Goal: Task Accomplishment & Management: Manage account settings

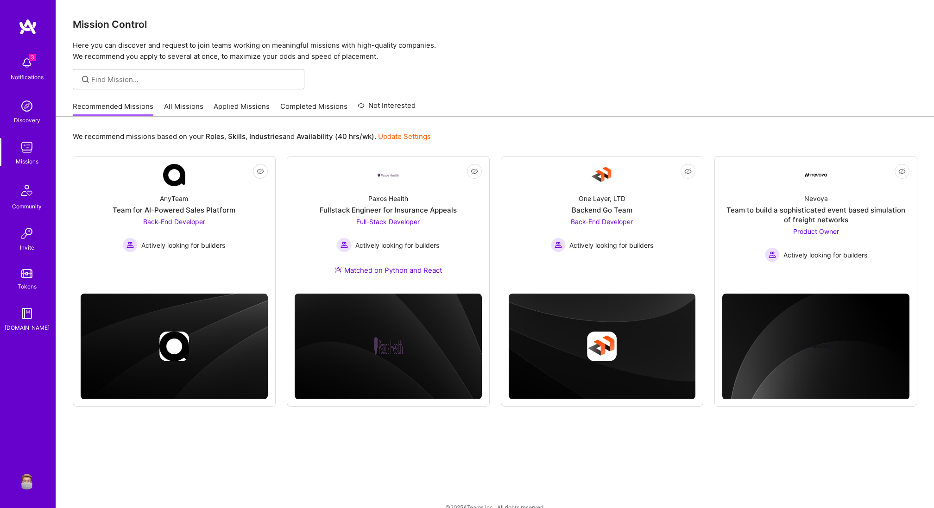
click at [25, 483] on img at bounding box center [27, 480] width 19 height 19
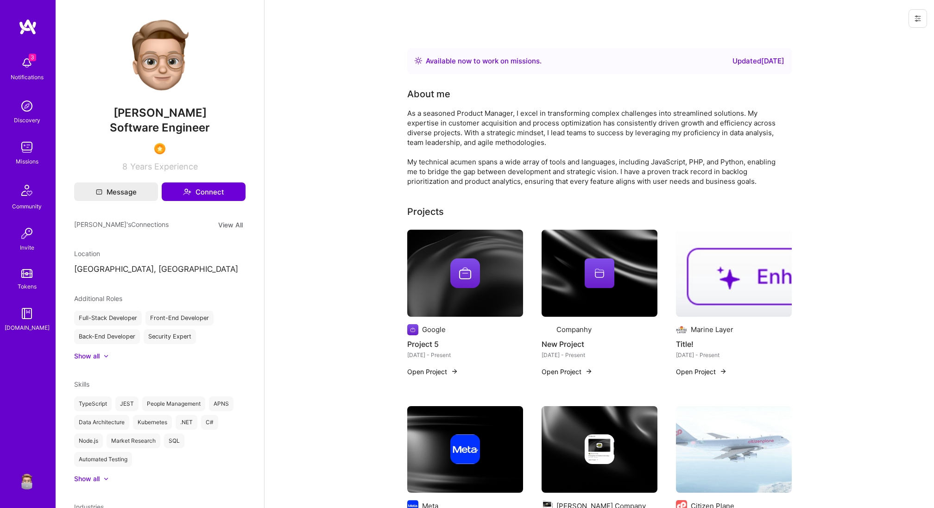
click at [915, 16] on icon at bounding box center [918, 19] width 6 height 6
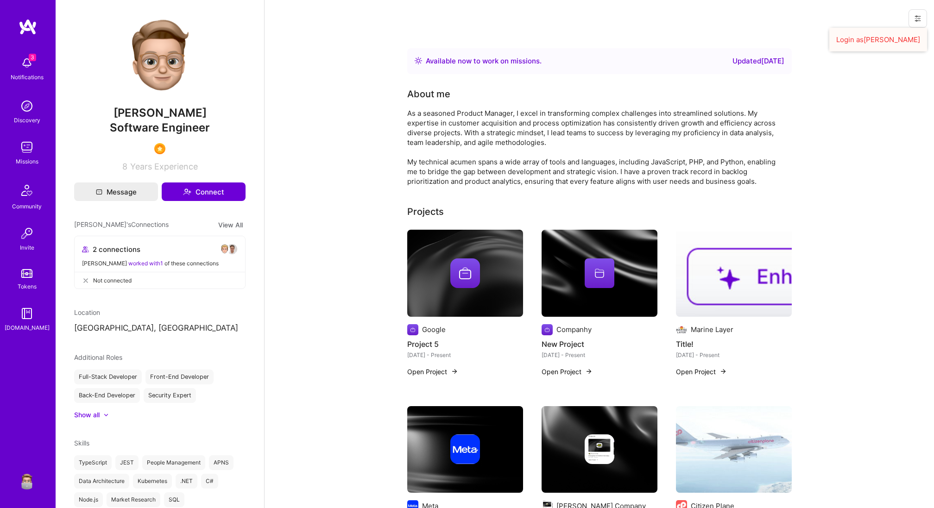
click at [880, 37] on button "Login as [PERSON_NAME]" at bounding box center [879, 40] width 98 height 24
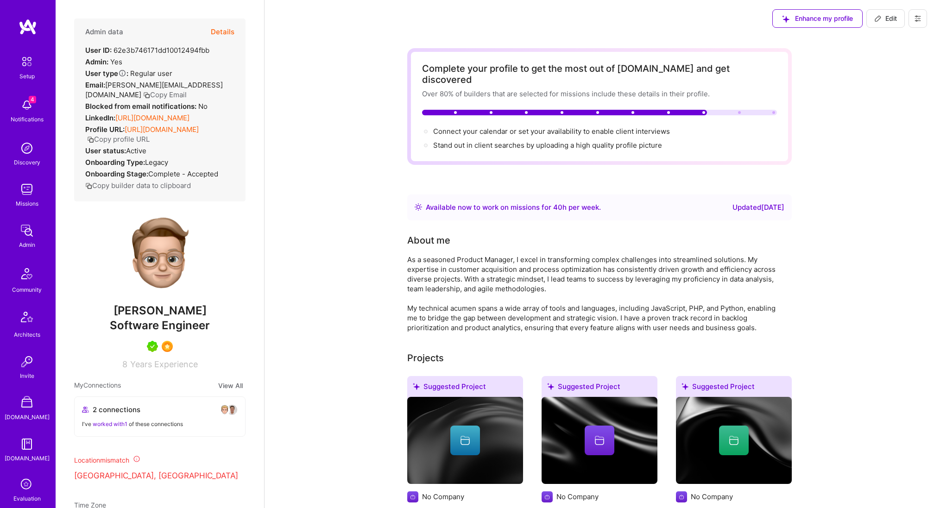
click at [919, 25] on button at bounding box center [918, 18] width 19 height 19
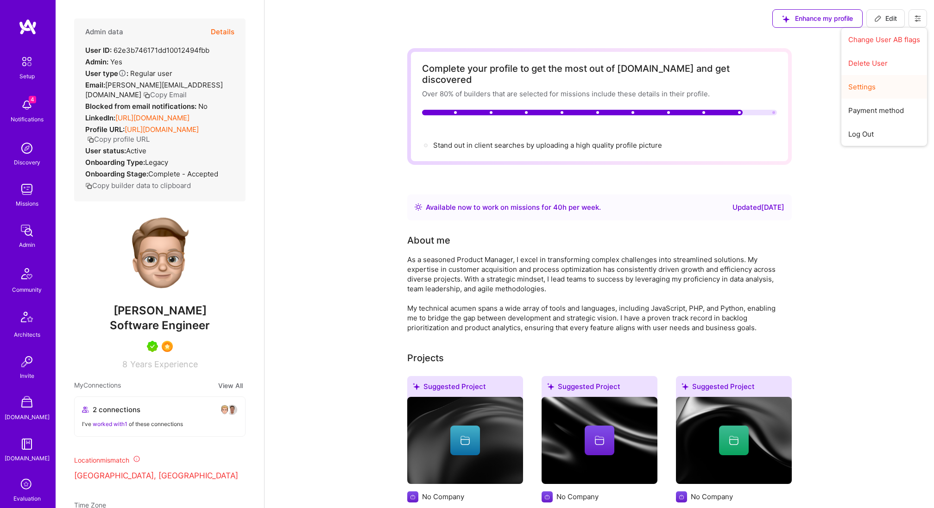
click at [868, 82] on button "Settings" at bounding box center [885, 87] width 86 height 24
